Goal: Information Seeking & Learning: Find specific page/section

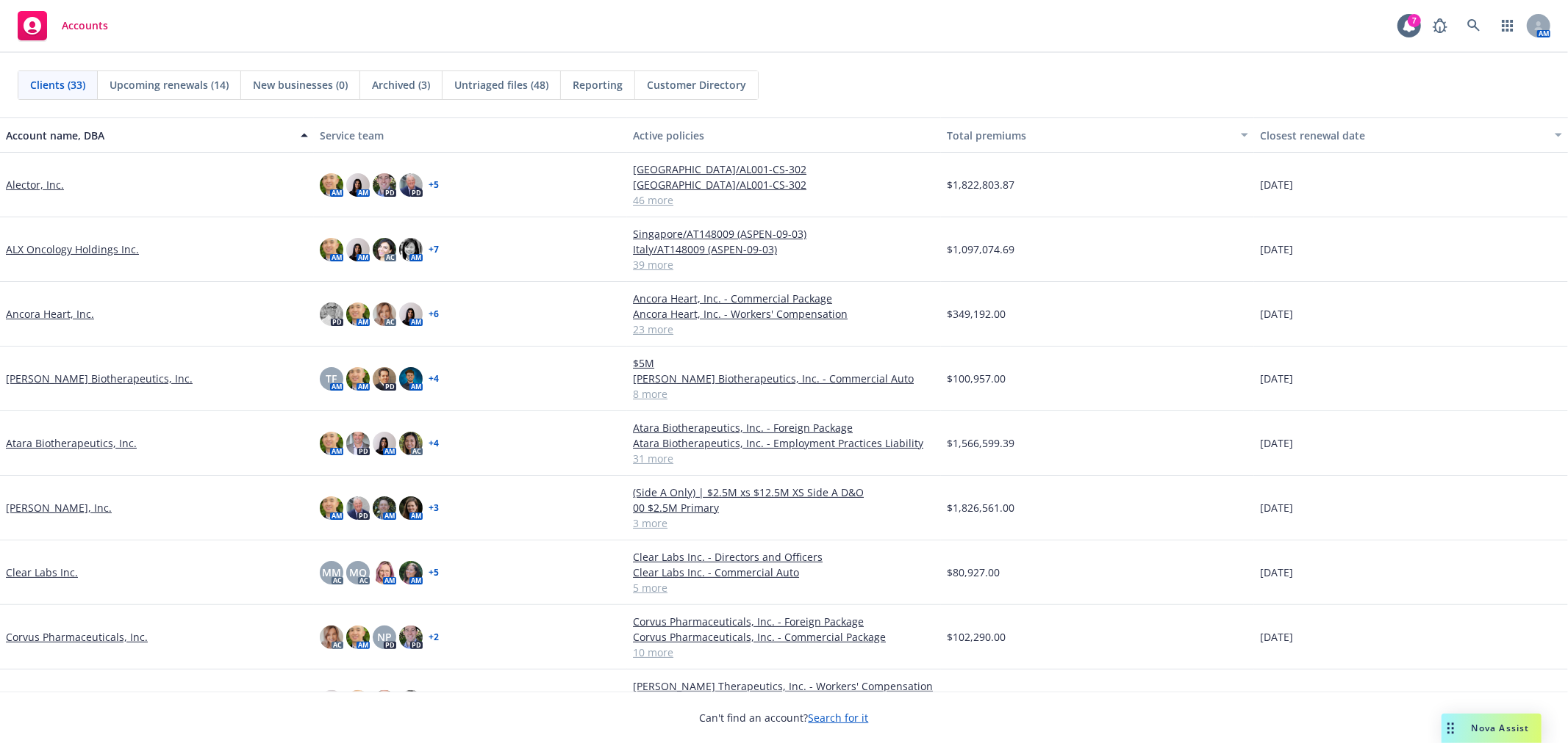
click at [1347, 48] on div "Accounts 7 AM" at bounding box center [784, 26] width 1568 height 53
click at [1044, 75] on div "Clients (33) Upcoming renewals (14) New businesses (0) Archived (3) Untriaged f…" at bounding box center [784, 85] width 1532 height 29
click at [1474, 25] on icon at bounding box center [1473, 25] width 12 height 12
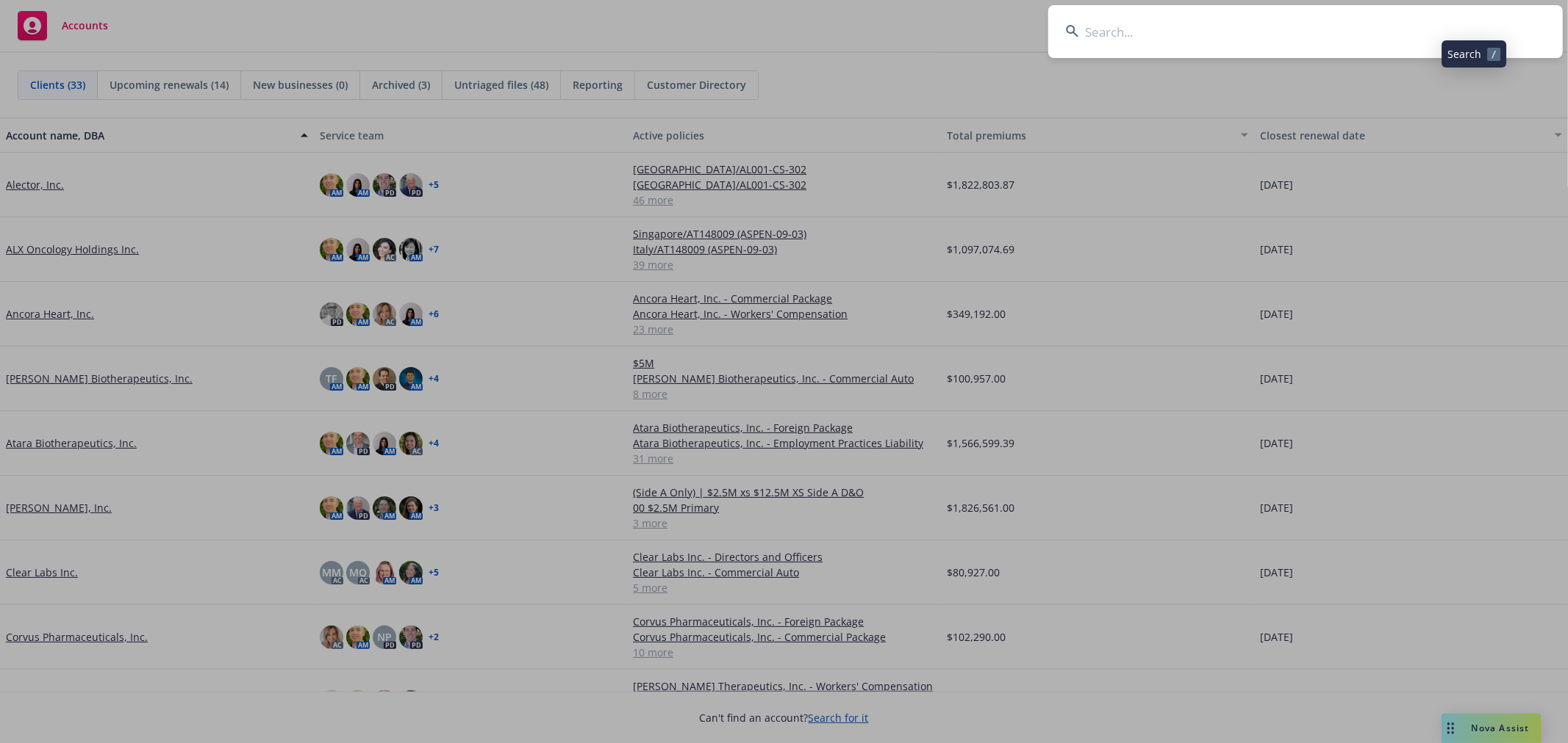
click at [1328, 18] on input at bounding box center [1304, 31] width 515 height 53
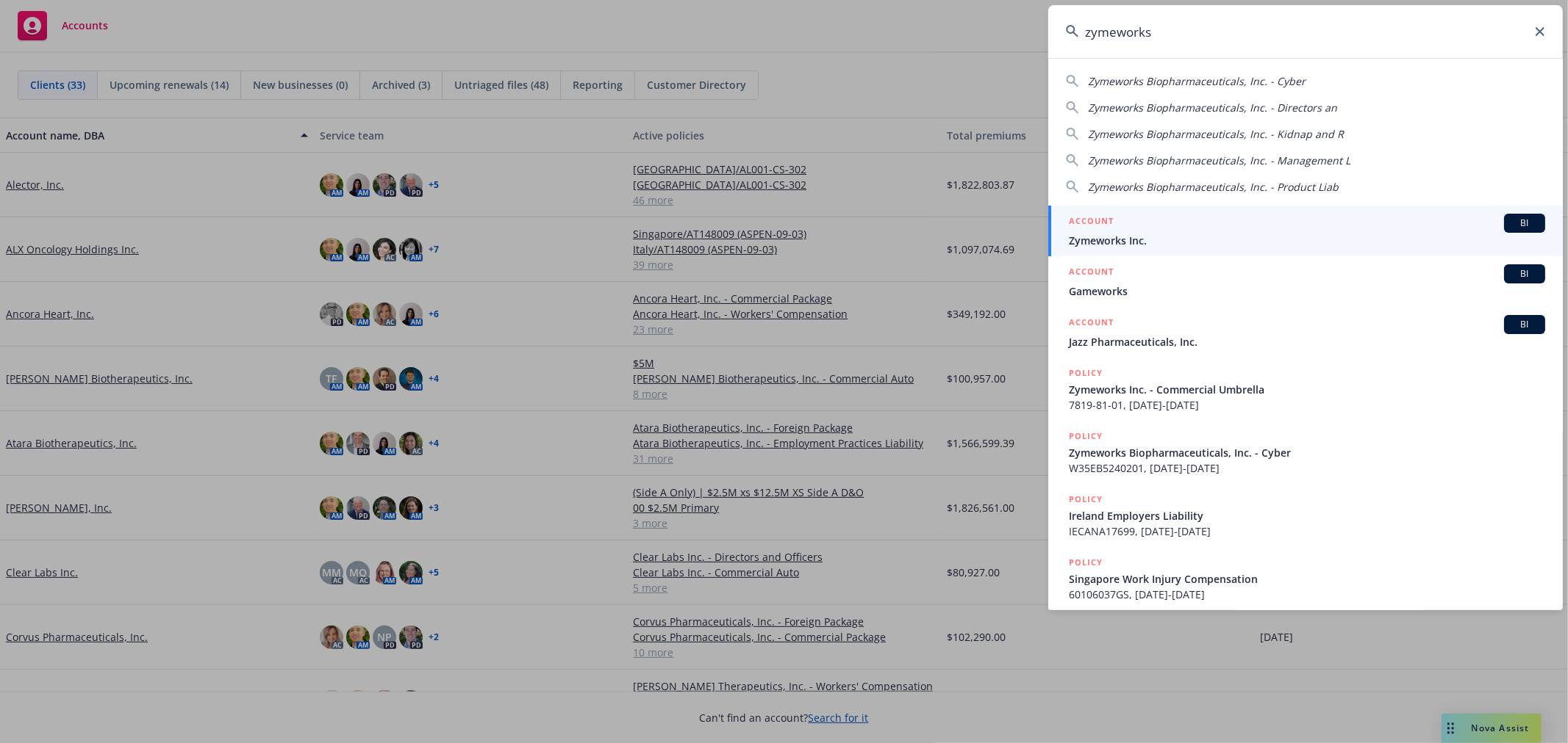
type input "zymeworks"
click at [1139, 227] on div "ACCOUNT BI" at bounding box center [1306, 223] width 476 height 19
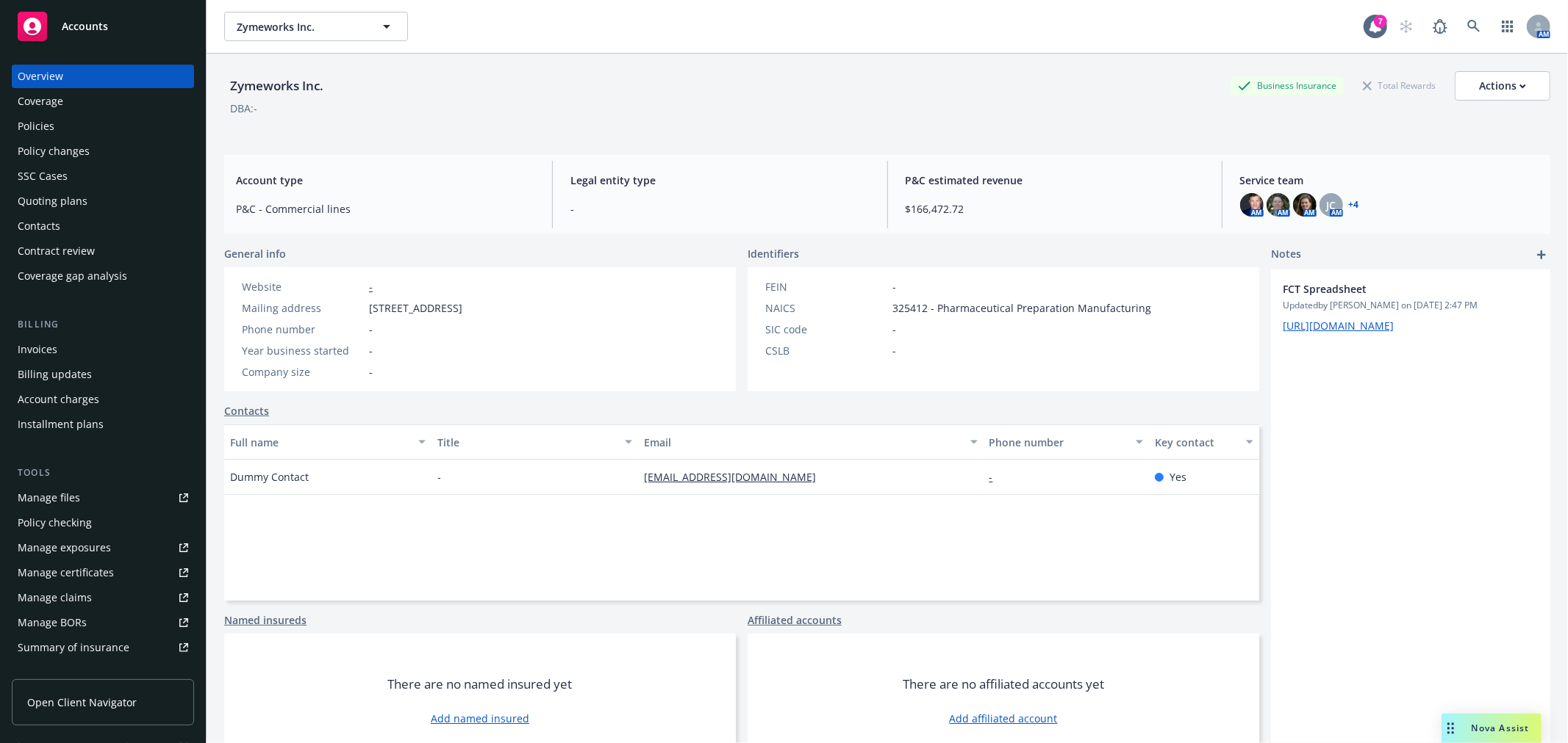
click at [58, 118] on div "Policies" at bounding box center [103, 126] width 170 height 24
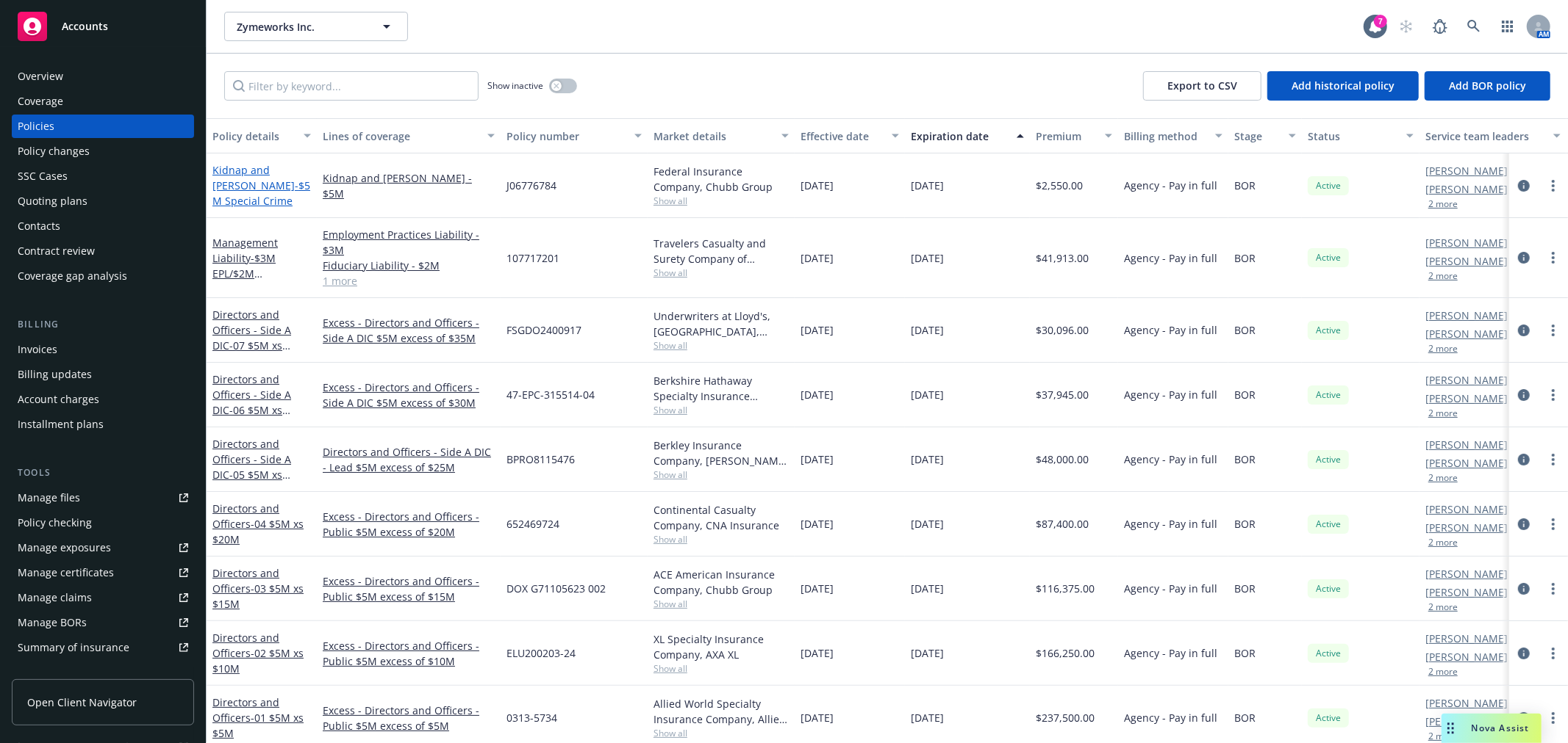
click at [262, 170] on link "Kidnap and [PERSON_NAME] - $5M Special Crime" at bounding box center [261, 185] width 97 height 44
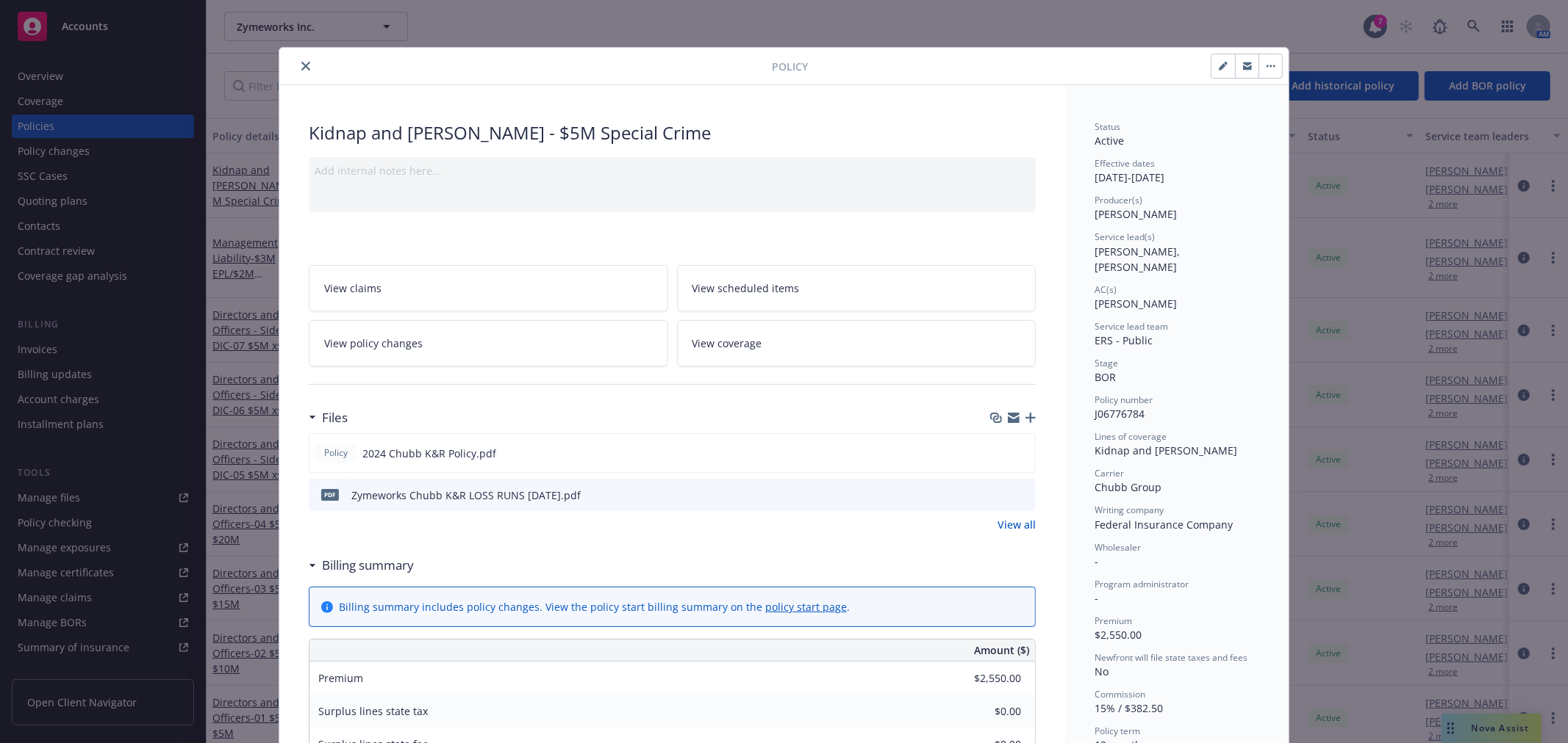
click at [301, 66] on icon "close" at bounding box center [305, 65] width 9 height 8
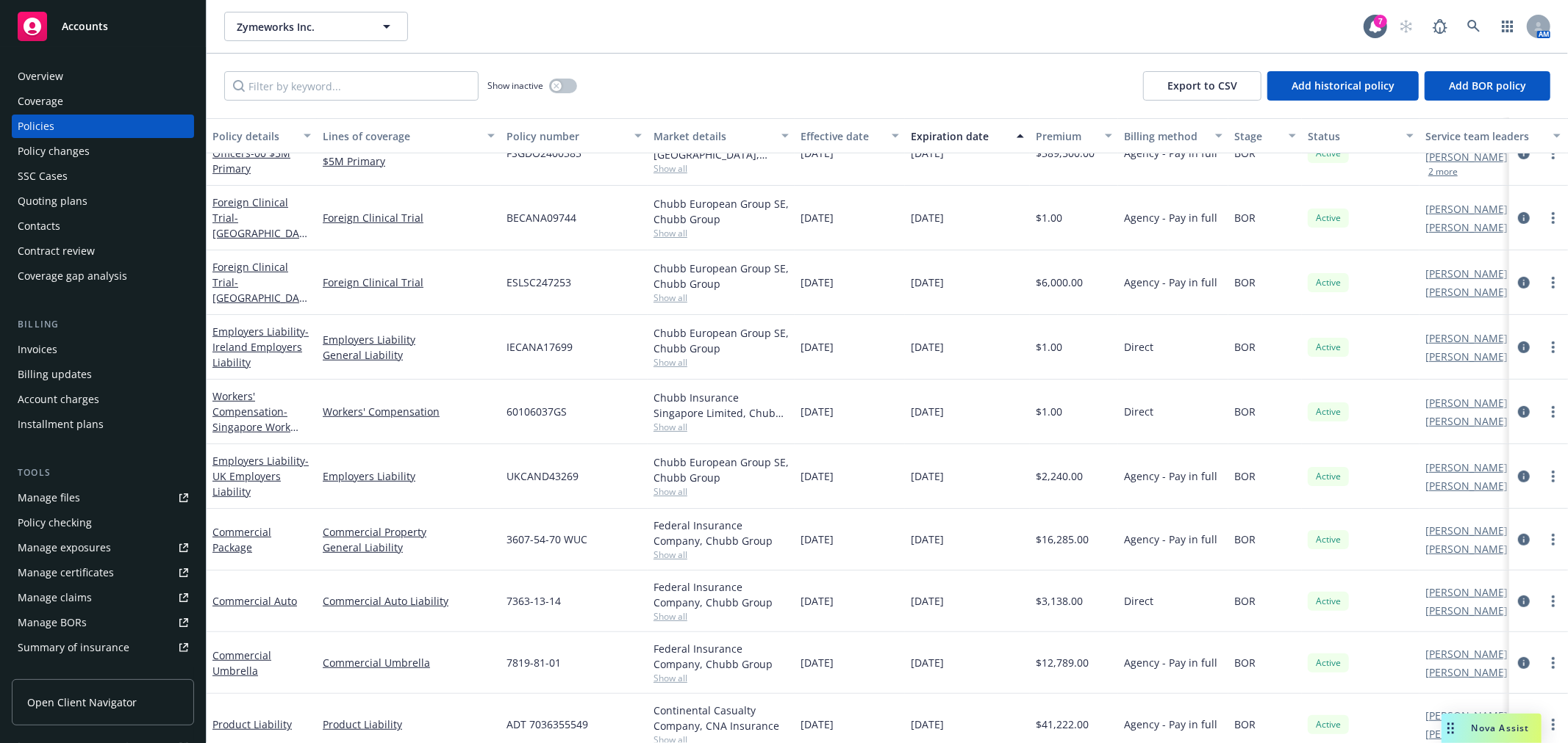
scroll to position [571, 0]
click at [799, 61] on div "Show inactive Export to CSV Add historical policy Add BOR policy" at bounding box center [887, 86] width 1361 height 64
